Goal: Task Accomplishment & Management: Manage account settings

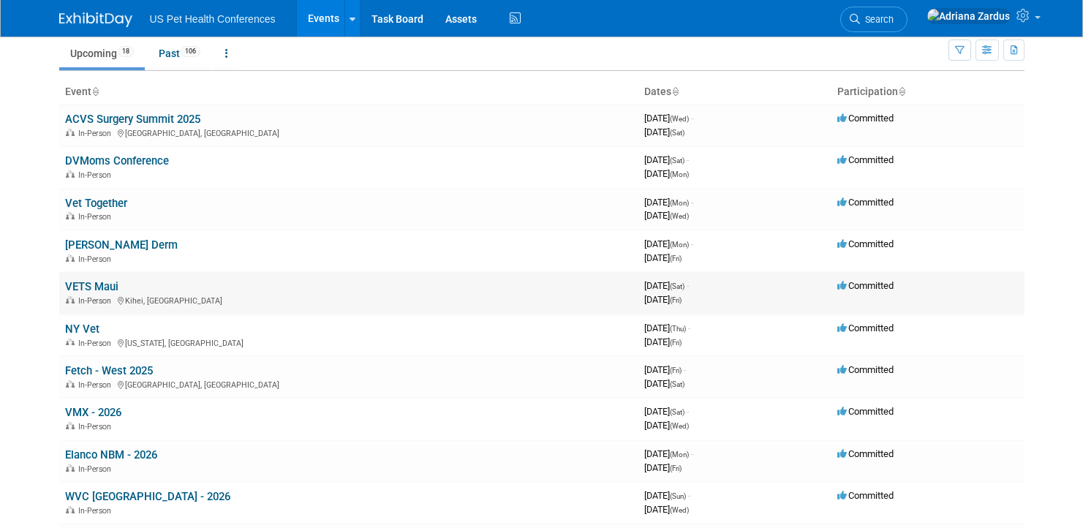
click at [104, 280] on link "VETS Maui" at bounding box center [91, 286] width 53 height 13
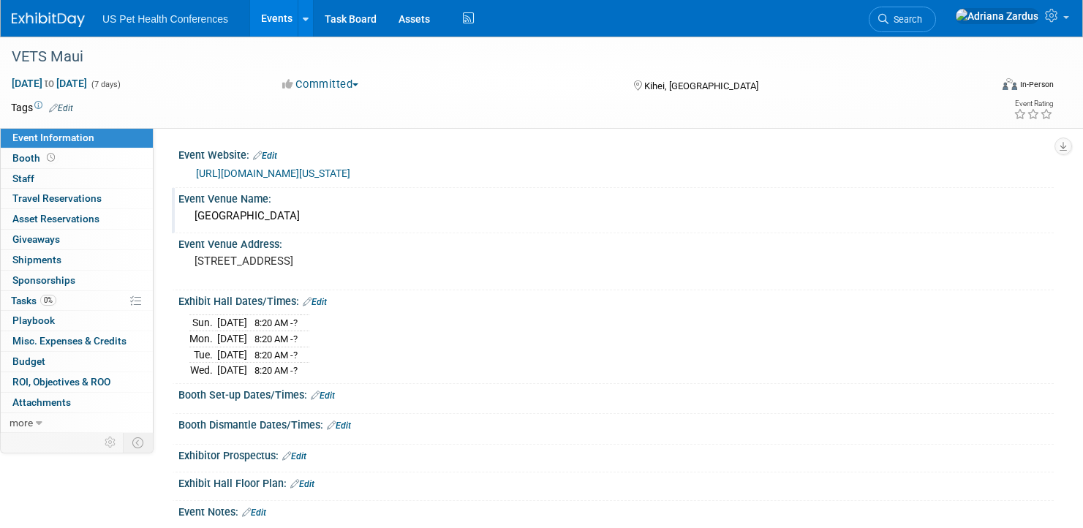
click at [275, 217] on div "Marriott Wailea Beach Resort" at bounding box center [616, 216] width 854 height 23
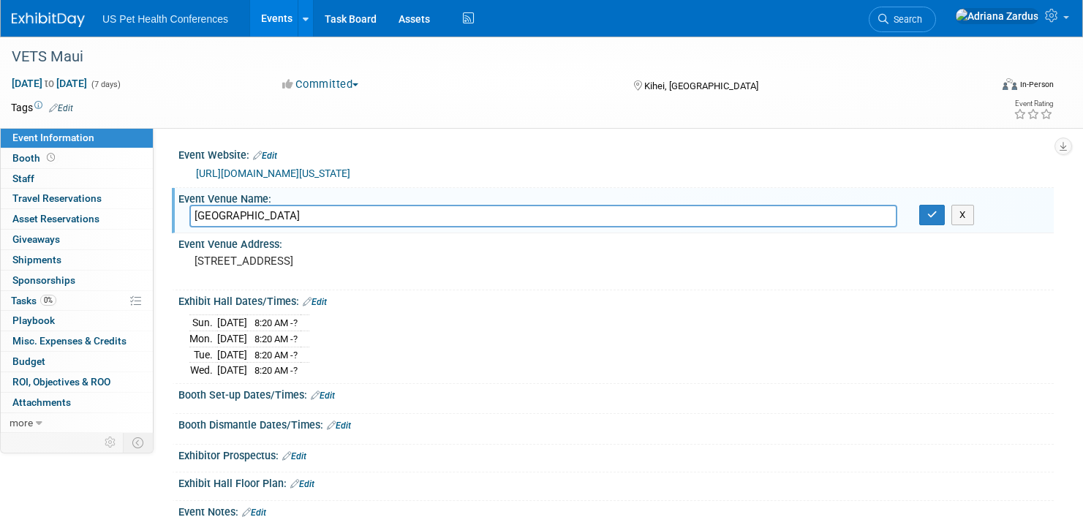
click at [275, 217] on input "Marriott Wailea Beach Resort" at bounding box center [543, 216] width 708 height 23
